Goal: Information Seeking & Learning: Learn about a topic

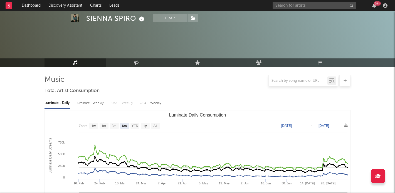
select select "6m"
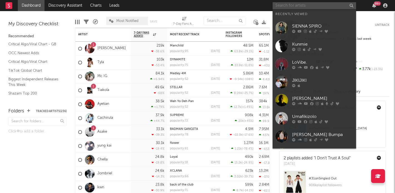
click at [291, 4] on input "text" at bounding box center [314, 5] width 83 height 7
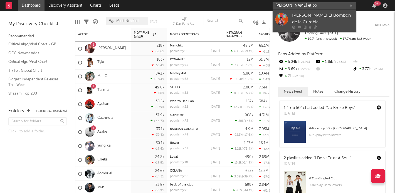
type input "tiziano el bo"
click at [298, 17] on div "Tiziano El Bombón de la Cumbia" at bounding box center [322, 18] width 61 height 13
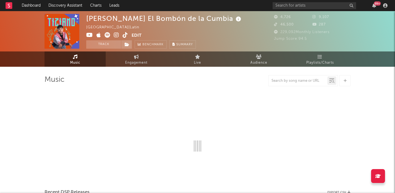
select select "6m"
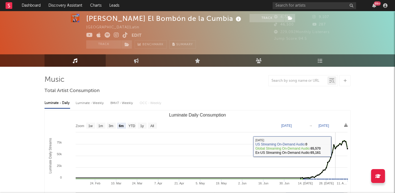
scroll to position [142, 0]
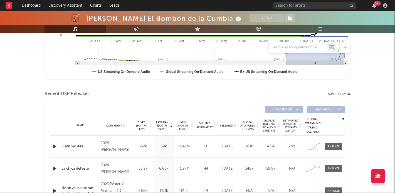
click at [335, 146] on div at bounding box center [334, 146] width 12 height 4
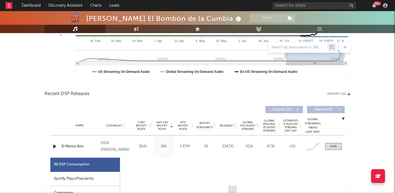
scroll to position [244, 0]
select select "6m"
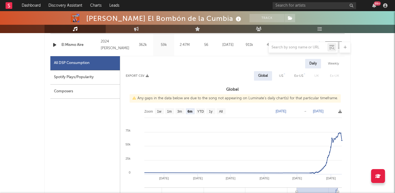
click at [73, 80] on div "Spotify Plays/Popularity" at bounding box center [85, 77] width 70 height 14
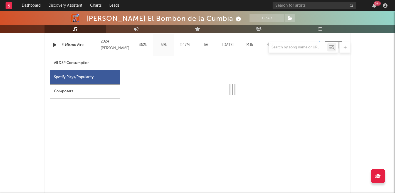
select select "6m"
select select "1w"
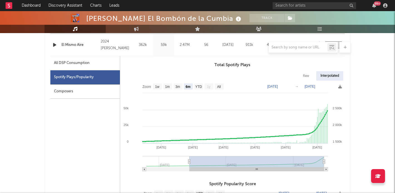
scroll to position [188, 0]
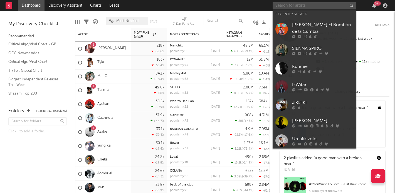
click at [317, 7] on input "text" at bounding box center [314, 5] width 83 height 7
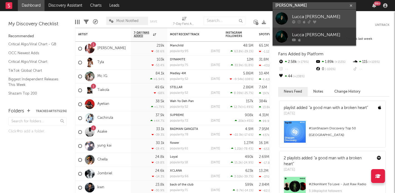
type input "luca saettone"
click at [303, 16] on div "Lucca Saettone" at bounding box center [322, 16] width 61 height 7
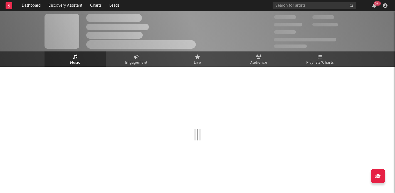
select select "6m"
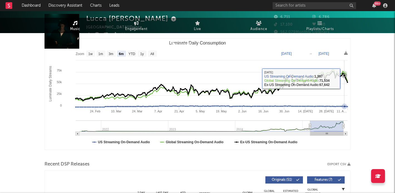
scroll to position [172, 0]
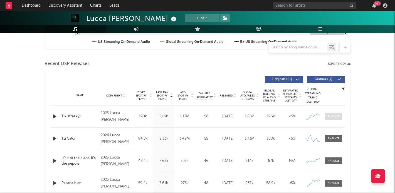
click at [331, 118] on span at bounding box center [333, 116] width 17 height 7
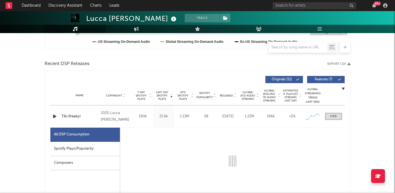
select select "1w"
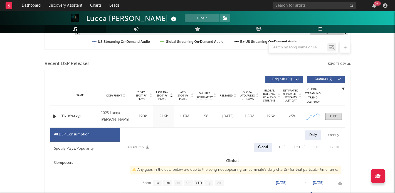
click at [65, 146] on div "Spotify Plays/Popularity" at bounding box center [85, 149] width 70 height 14
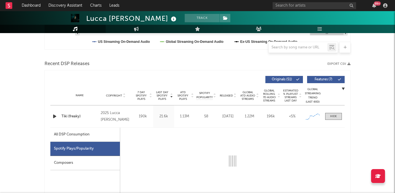
select select "1w"
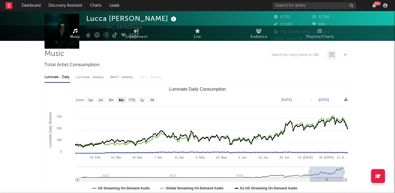
scroll to position [0, 0]
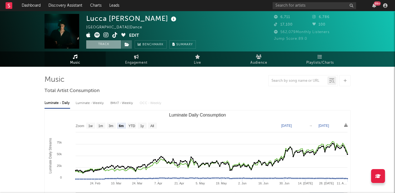
click at [101, 46] on button "Track" at bounding box center [103, 44] width 35 height 8
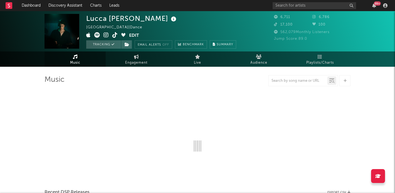
select select "6m"
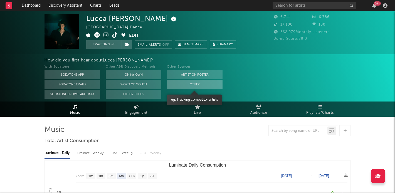
click at [186, 81] on button "Other" at bounding box center [195, 84] width 56 height 9
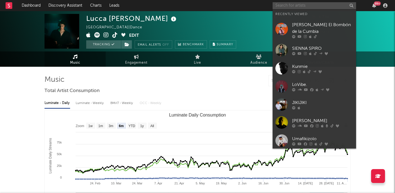
click at [298, 4] on input "text" at bounding box center [314, 5] width 83 height 7
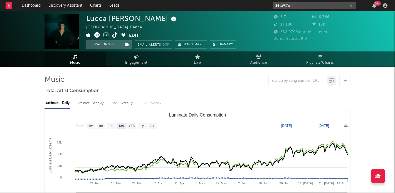
click at [300, 7] on input "zellwow" at bounding box center [314, 5] width 83 height 7
click at [266, 56] on link "Audience" at bounding box center [258, 58] width 61 height 15
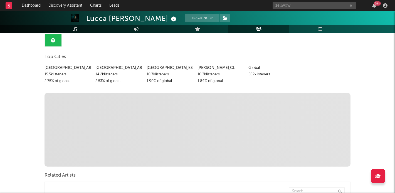
scroll to position [57, 0]
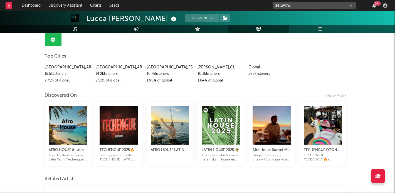
click at [284, 3] on input "zellwow" at bounding box center [314, 5] width 83 height 7
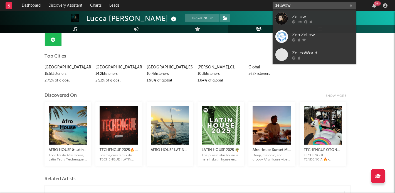
click at [284, 3] on input "zellwow" at bounding box center [314, 5] width 83 height 7
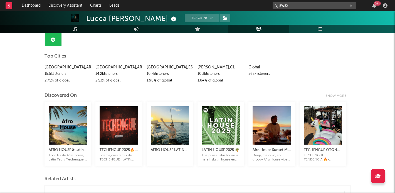
click at [298, 6] on input "vj awax" at bounding box center [314, 5] width 83 height 7
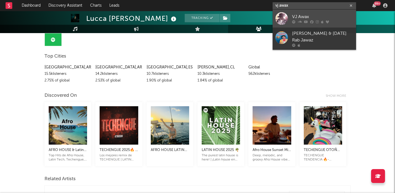
type input "vj awax"
click at [294, 16] on div "VJ Awax" at bounding box center [322, 16] width 61 height 7
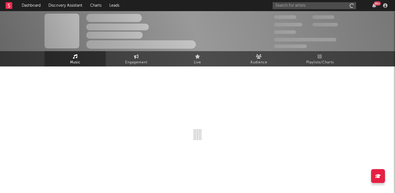
scroll to position [0, 0]
select select "6m"
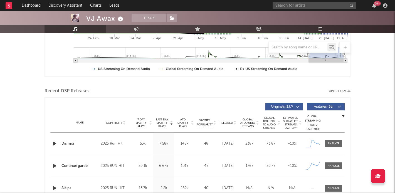
scroll to position [222, 0]
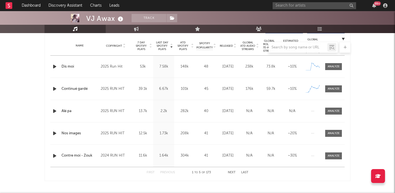
click at [331, 70] on div "Name Dis moi Copyright 2025 Run Hit Label Run Hit Album Names Dis moi Composer …" at bounding box center [197, 67] width 294 height 22
click at [330, 70] on div "Name Dis moi Copyright 2025 Run Hit Label Run Hit Album Names Dis moi Composer …" at bounding box center [197, 67] width 294 height 22
click at [330, 69] on span at bounding box center [333, 66] width 17 height 7
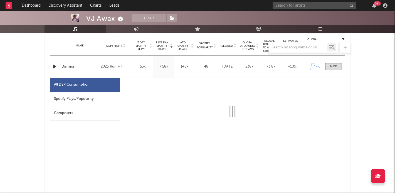
click at [68, 99] on div "Spotify Plays/Popularity" at bounding box center [85, 99] width 70 height 14
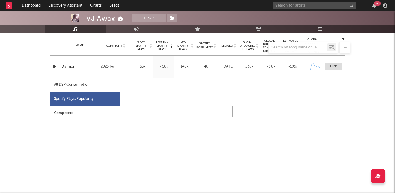
select select "1w"
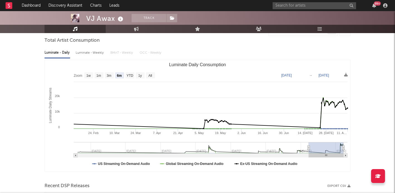
scroll to position [0, 0]
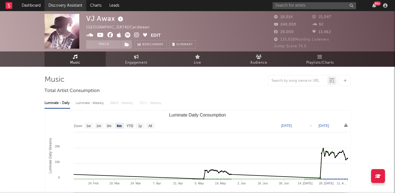
click at [53, 2] on link "Discovery Assistant" at bounding box center [65, 5] width 42 height 11
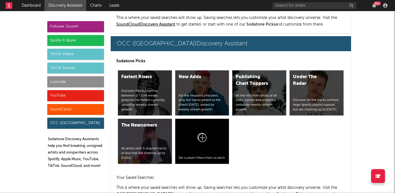
scroll to position [3459, 0]
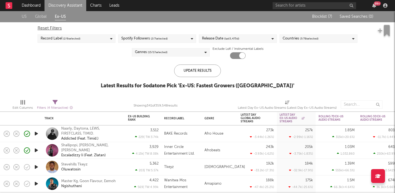
click at [120, 148] on div "Shallipopi, Mavo, Ayra Starr Escaladizzy Ii (Feat. Zlatan)" at bounding box center [91, 150] width 60 height 15
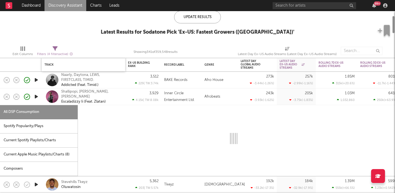
select select "1w"
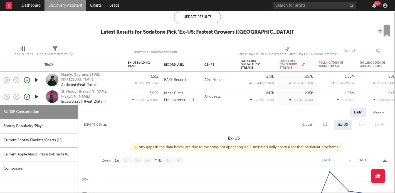
click at [42, 128] on div "Spotify Popularity/Plays" at bounding box center [39, 126] width 78 height 14
select select "1w"
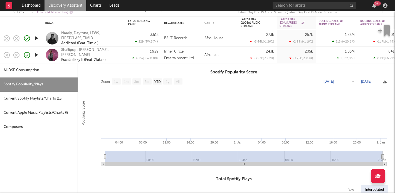
click at [51, 78] on div "Spotify Popularity/Plays" at bounding box center [39, 85] width 78 height 14
click at [49, 71] on div "All DSP Consumption" at bounding box center [39, 70] width 78 height 14
select select "1w"
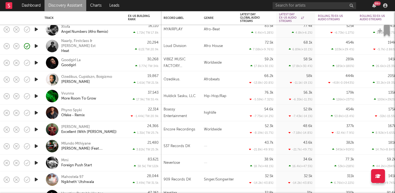
click at [37, 164] on icon "button" at bounding box center [36, 162] width 6 height 7
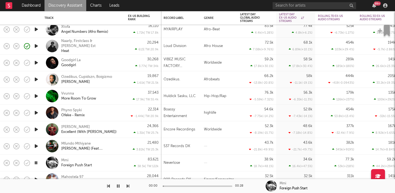
click at [37, 164] on icon "button" at bounding box center [35, 162] width 5 height 7
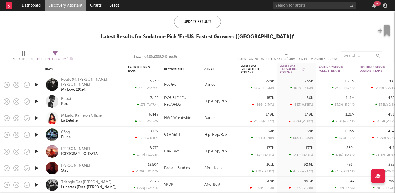
drag, startPoint x: 36, startPoint y: 170, endPoint x: 71, endPoint y: 170, distance: 35.6
click at [38, 167] on icon "button" at bounding box center [36, 168] width 6 height 7
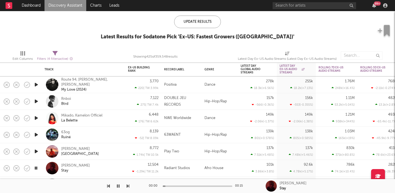
click at [38, 167] on icon "button" at bounding box center [35, 168] width 5 height 7
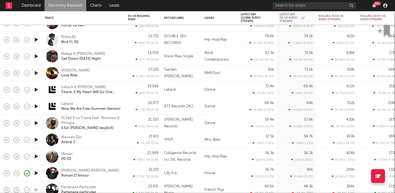
click at [105, 146] on div "Mauvais Djo Airbnb 2" at bounding box center [83, 140] width 78 height 16
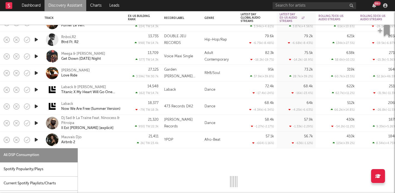
select select "6m"
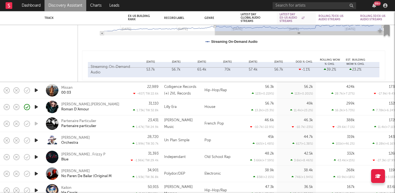
click at [120, 111] on div "Alastair Lane,Sarah Degny Roman D'Amour" at bounding box center [91, 107] width 60 height 10
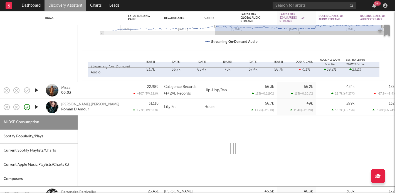
click at [37, 135] on div "Spotify Popularity/Plays" at bounding box center [39, 137] width 78 height 14
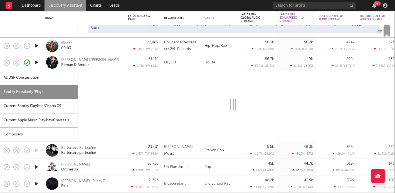
select select "1w"
select select "6m"
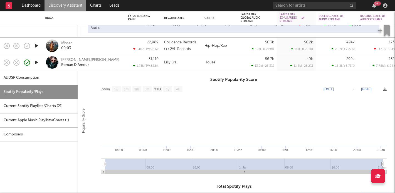
click at [30, 81] on div "All DSP Consumption" at bounding box center [39, 78] width 78 height 14
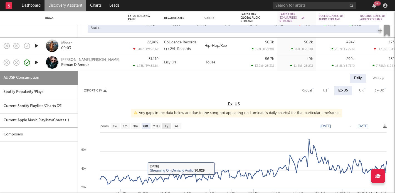
click at [164, 126] on rect at bounding box center [166, 126] width 9 height 6
select select "1y"
type input "2024-08-11"
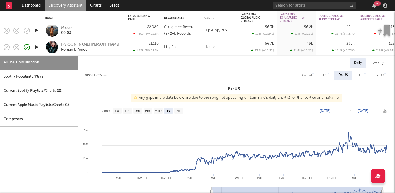
click at [308, 76] on div "Global" at bounding box center [307, 75] width 10 height 7
select select "6m"
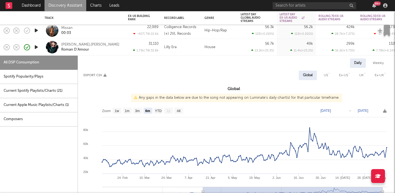
click at [27, 72] on div "Spotify Popularity/Plays" at bounding box center [39, 77] width 78 height 14
select select "1w"
select select "6m"
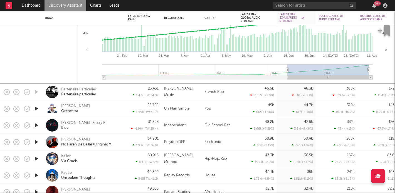
click at [36, 110] on icon "button" at bounding box center [36, 108] width 6 height 7
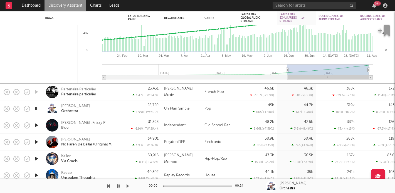
click at [36, 110] on icon "button" at bounding box center [35, 108] width 5 height 7
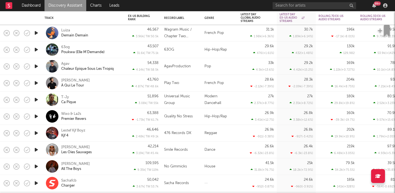
click at [121, 132] on div "Lestef Kjf Boyz Kjf 4" at bounding box center [83, 133] width 78 height 16
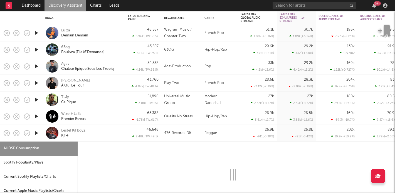
select select "6m"
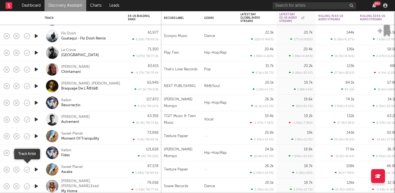
click at [29, 168] on icon "button" at bounding box center [27, 170] width 6 height 6
click at [35, 169] on icon "button" at bounding box center [36, 169] width 6 height 7
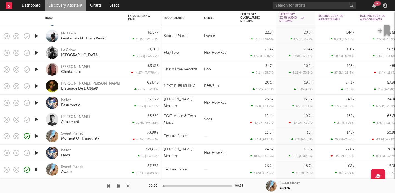
click at [35, 169] on icon "button" at bounding box center [35, 169] width 5 height 7
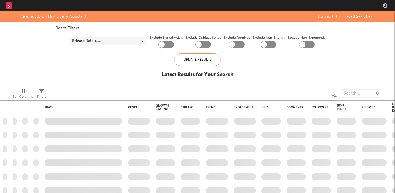
checkbox input "true"
